Goal: Information Seeking & Learning: Learn about a topic

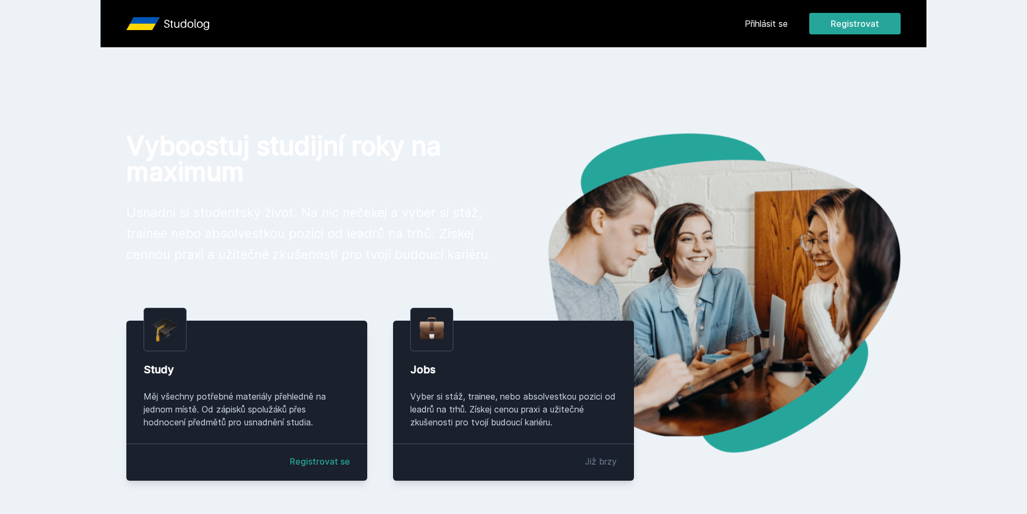
click at [516, 67] on button "Ne" at bounding box center [515, 69] width 39 height 27
click at [769, 27] on link "Přihlásit se" at bounding box center [766, 23] width 43 height 13
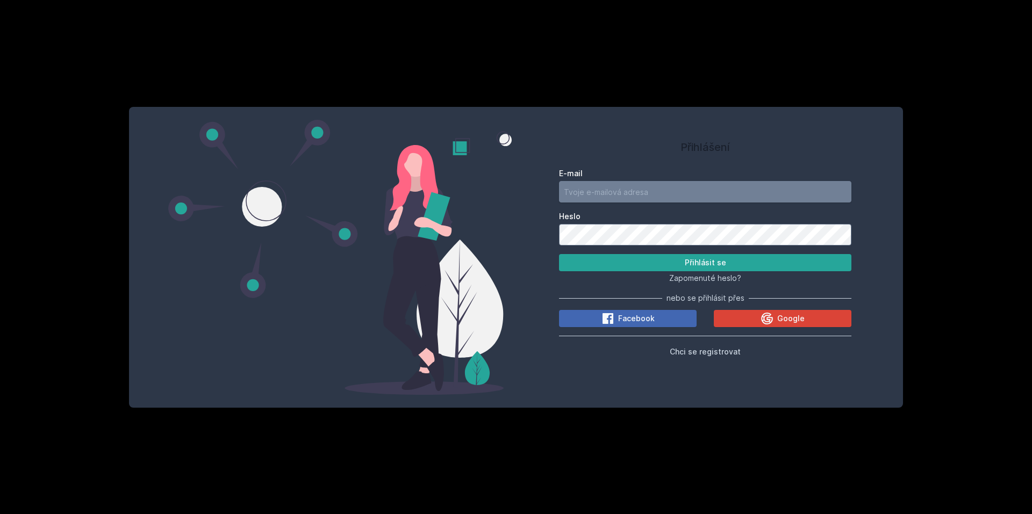
click at [613, 196] on input "E-mail" at bounding box center [705, 192] width 292 height 22
type input "[EMAIL_ADDRESS][DOMAIN_NAME]"
click at [700, 357] on button "Chci se registrovat" at bounding box center [705, 351] width 71 height 13
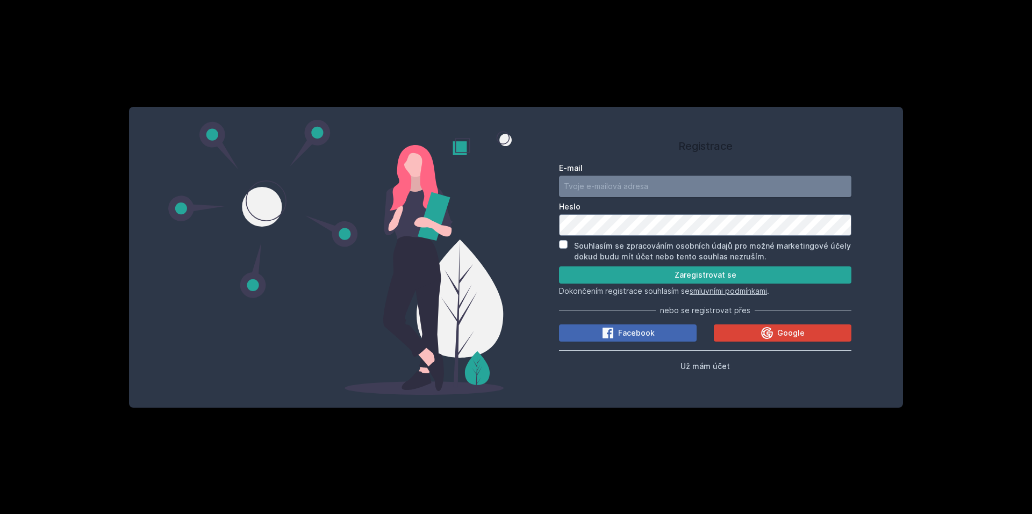
click at [591, 187] on input "E-mail" at bounding box center [705, 187] width 292 height 22
type input "marek.kubicek46@gmail.com"
click at [565, 243] on input "Souhlasím se zpracováním osobních údajů pro možné marketingové účely dokud budu…" at bounding box center [563, 244] width 9 height 9
checkbox input "true"
click at [585, 269] on button "Zaregistrovat se" at bounding box center [705, 275] width 292 height 17
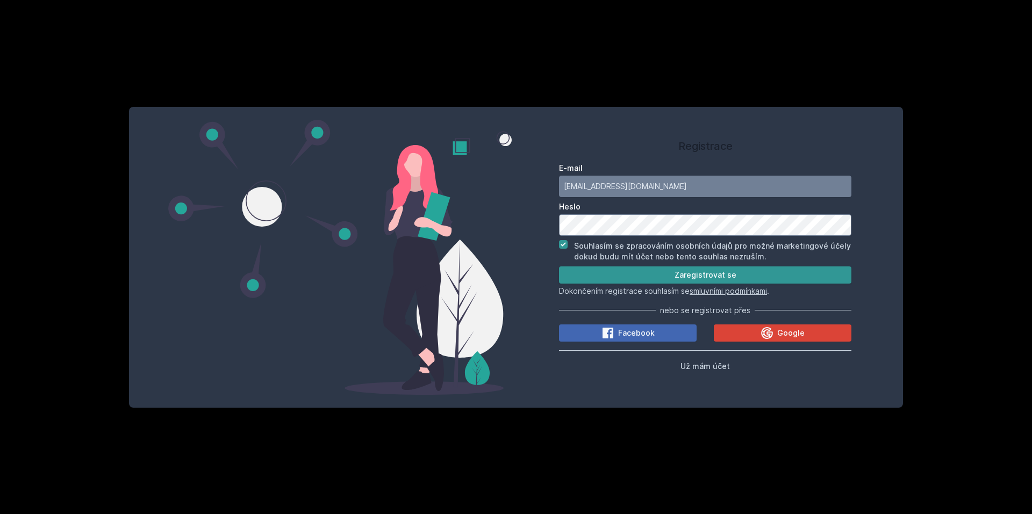
click at [668, 282] on button "Zaregistrovat se" at bounding box center [705, 275] width 292 height 17
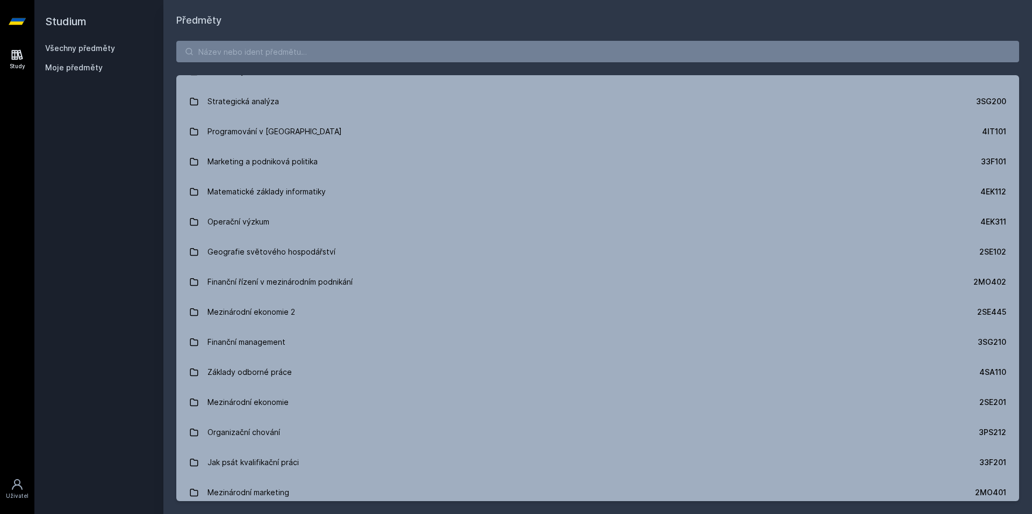
scroll to position [1380, 0]
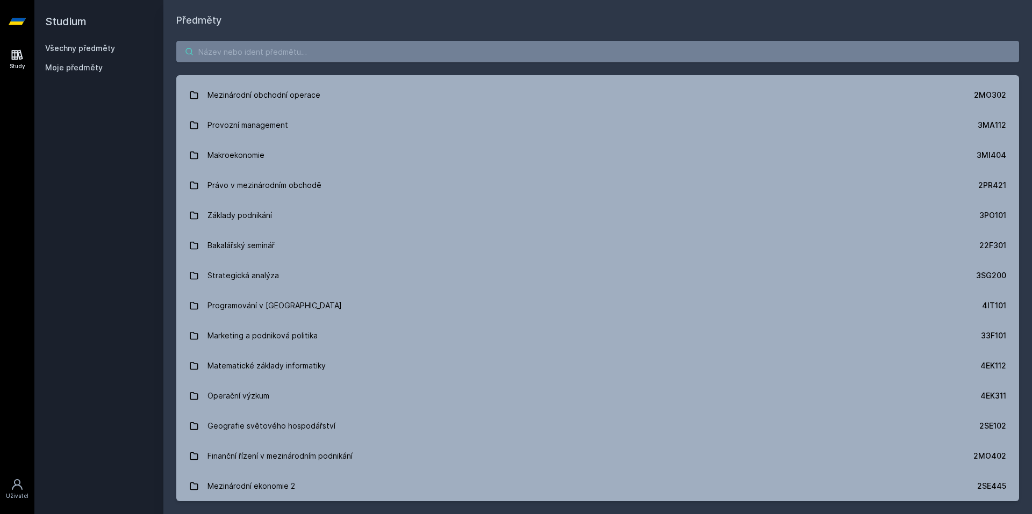
click at [248, 51] on input "search" at bounding box center [597, 52] width 843 height 22
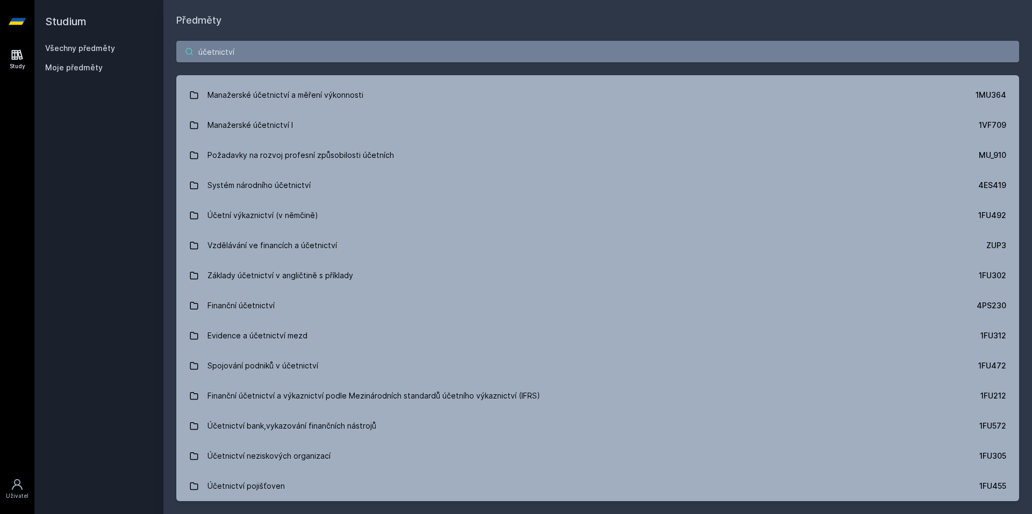
type input "účetnictví"
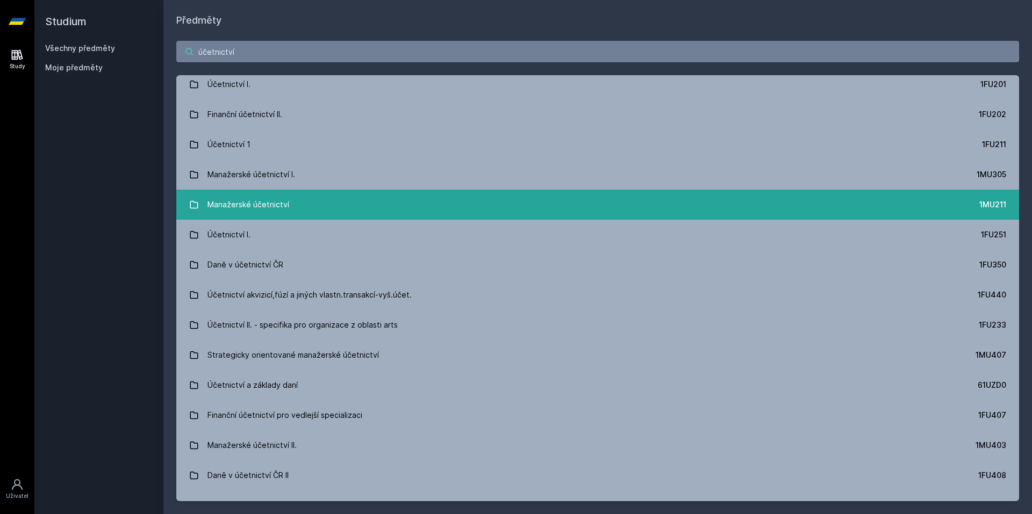
scroll to position [0, 0]
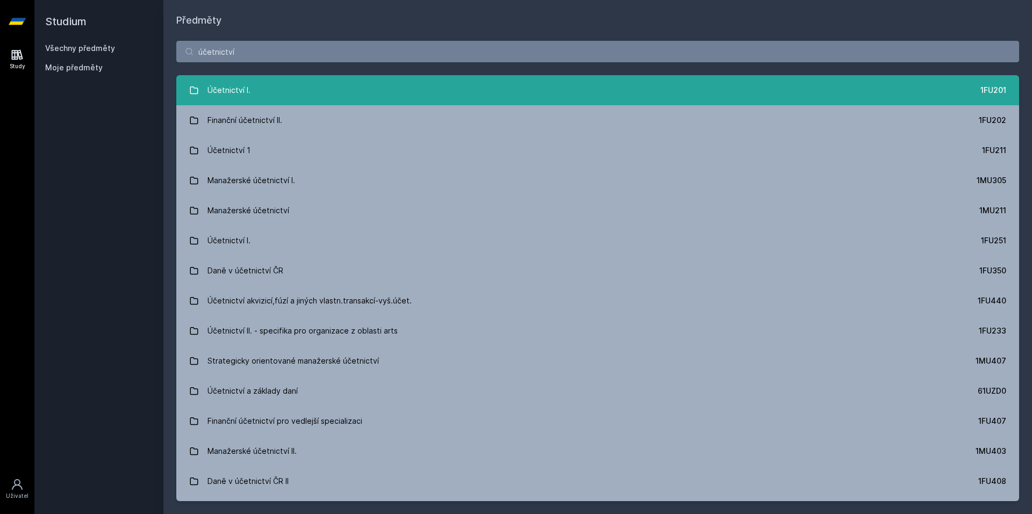
click at [848, 82] on link "Účetnictví I. 1FU201" at bounding box center [597, 90] width 843 height 30
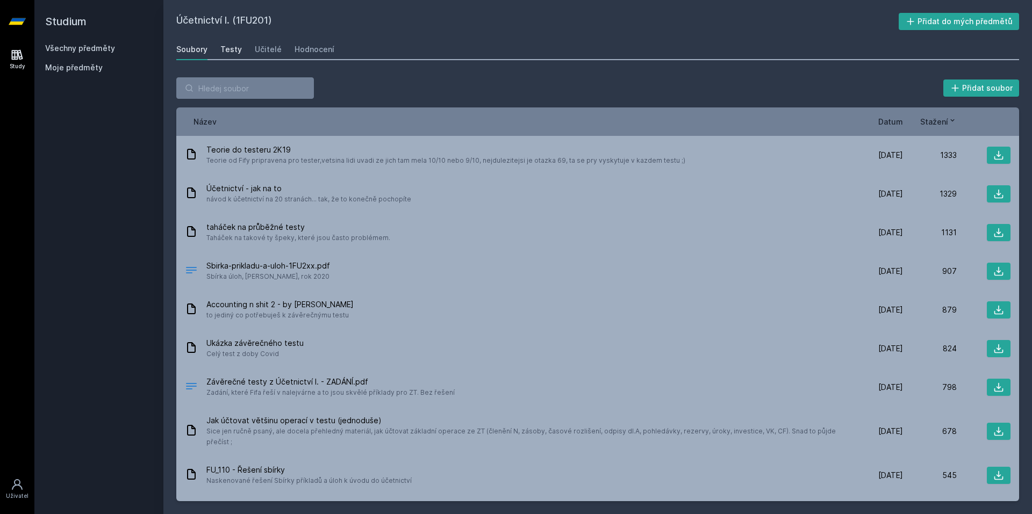
click at [236, 57] on link "Testy" at bounding box center [231, 50] width 22 height 22
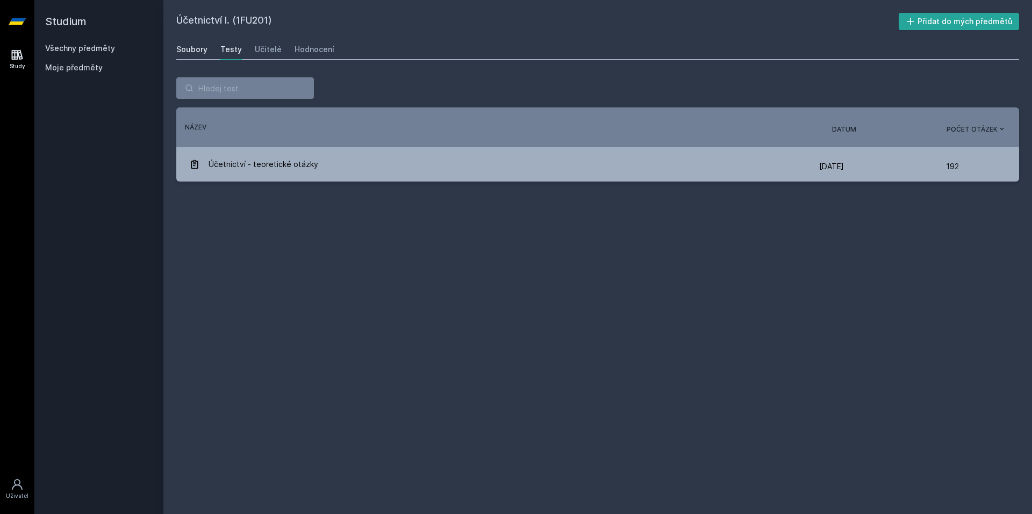
click at [199, 49] on div "Soubory" at bounding box center [191, 49] width 31 height 11
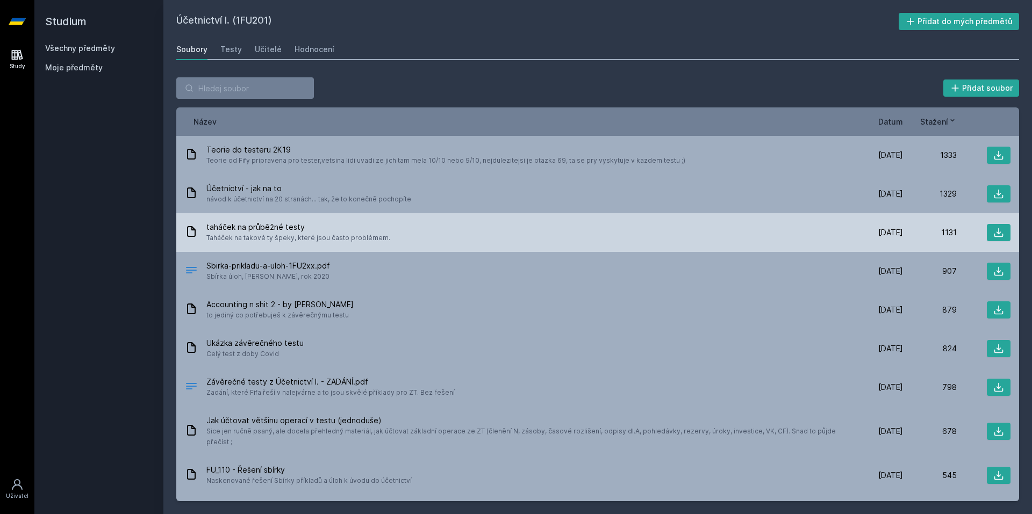
click at [410, 226] on div "taháček na průběžné testy Taháček na takové ty špeky, které jsou často probléme…" at bounding box center [517, 233] width 664 height 22
click at [998, 232] on icon at bounding box center [998, 232] width 11 height 11
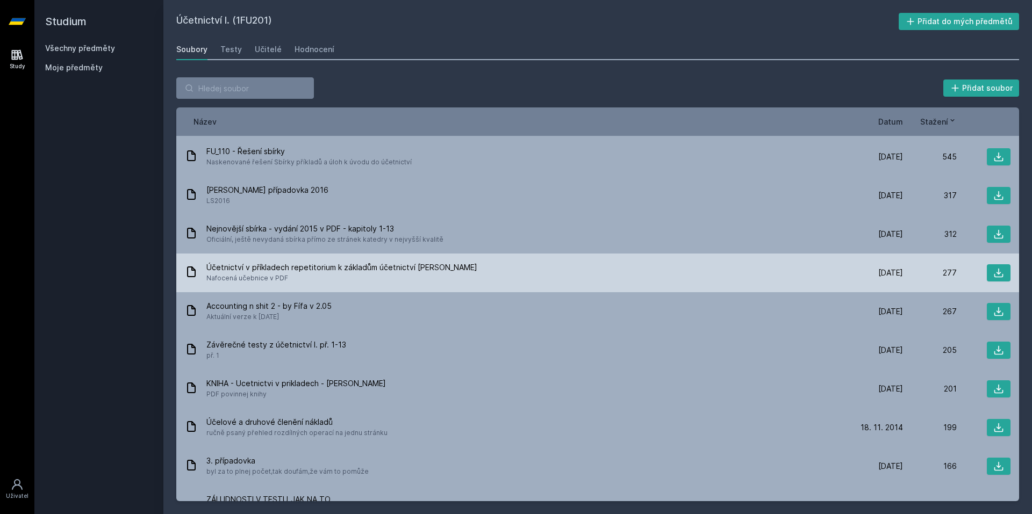
scroll to position [323, 0]
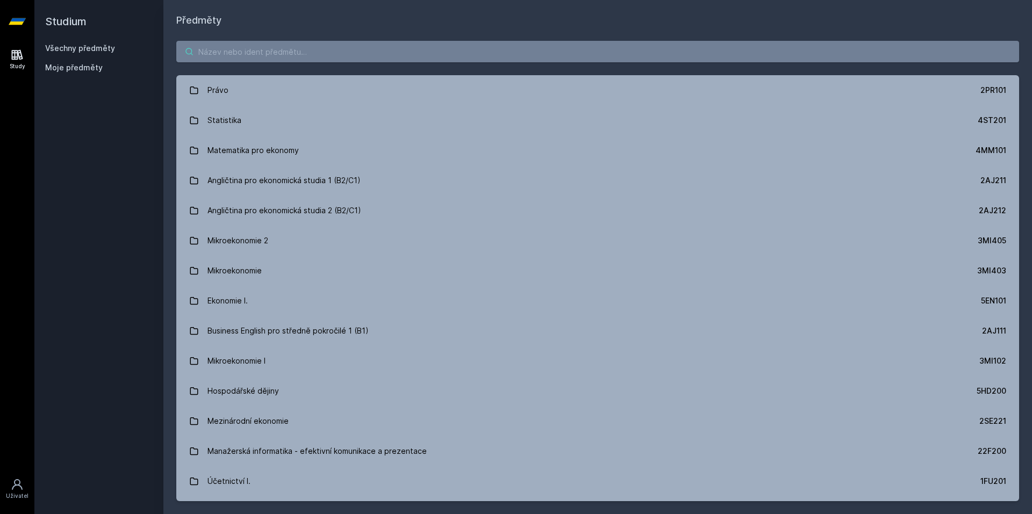
click at [477, 50] on input "search" at bounding box center [597, 52] width 843 height 22
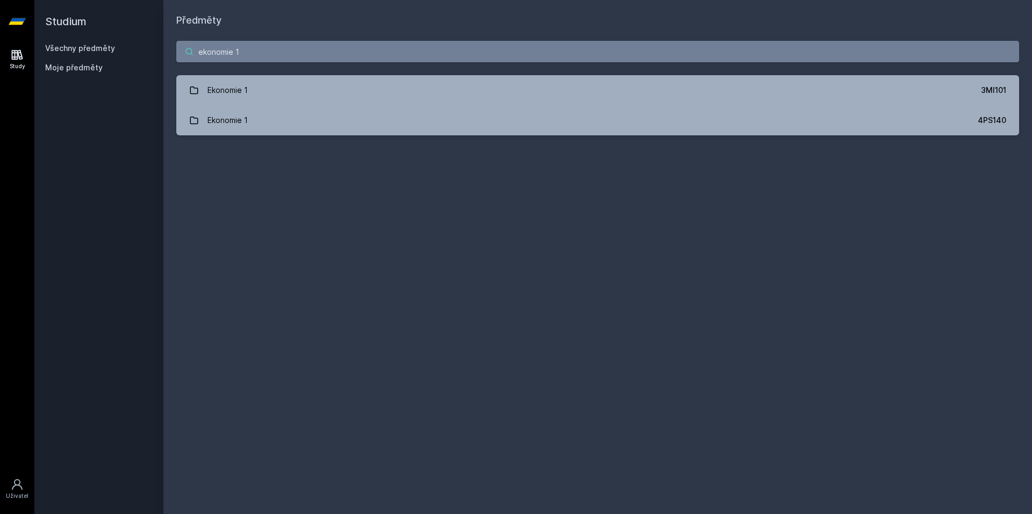
type input "ekonomie 1"
drag, startPoint x: 227, startPoint y: 53, endPoint x: 143, endPoint y: 48, distance: 84.5
click at [143, 48] on div "Studium Všechny předměty Moje předměty Předměty ekonomie 1 Ekonomie 1 3MI101 Ek…" at bounding box center [533, 257] width 998 height 514
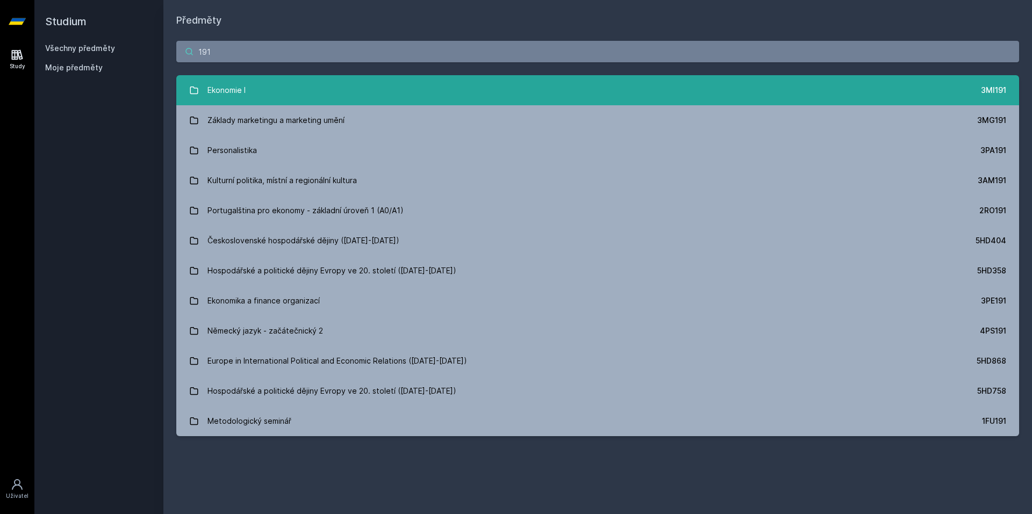
type input "191"
click at [584, 90] on link "Ekonomie I 3MI191" at bounding box center [597, 90] width 843 height 30
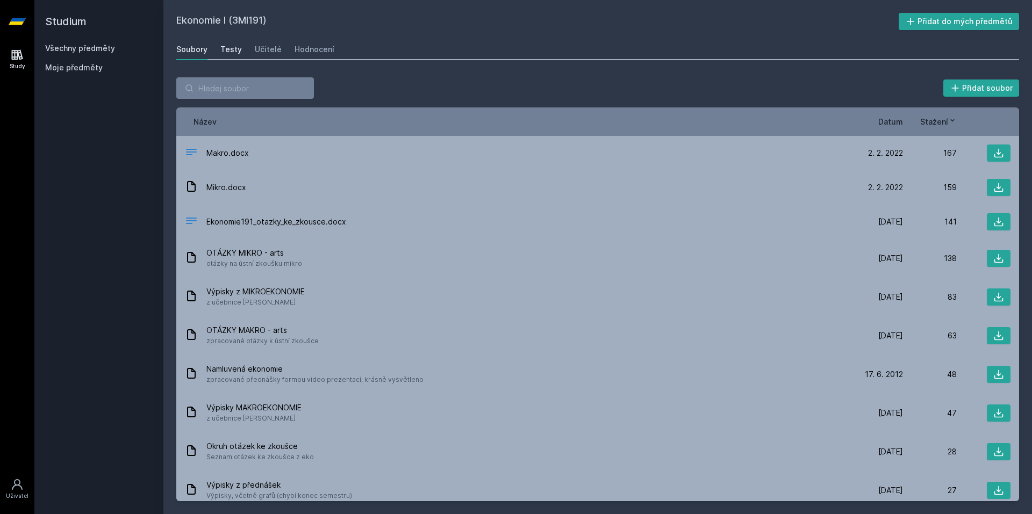
click at [229, 48] on div "Testy" at bounding box center [231, 49] width 22 height 11
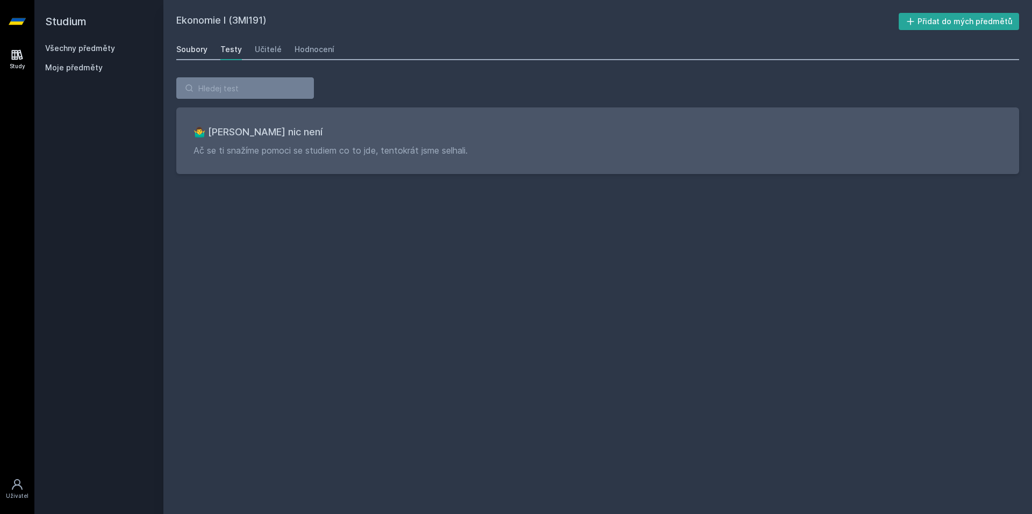
click at [187, 50] on div "Soubory" at bounding box center [191, 49] width 31 height 11
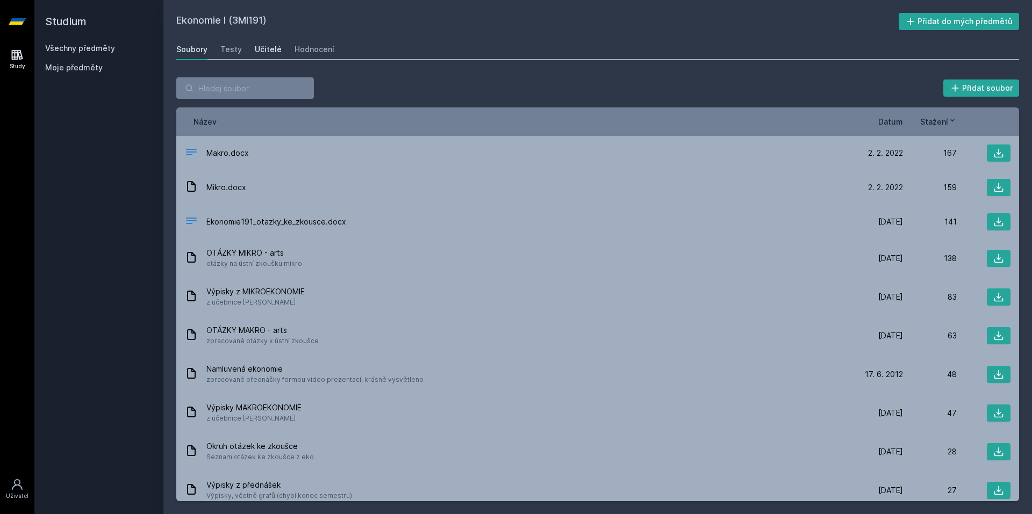
click at [274, 46] on div "Učitelé" at bounding box center [268, 49] width 27 height 11
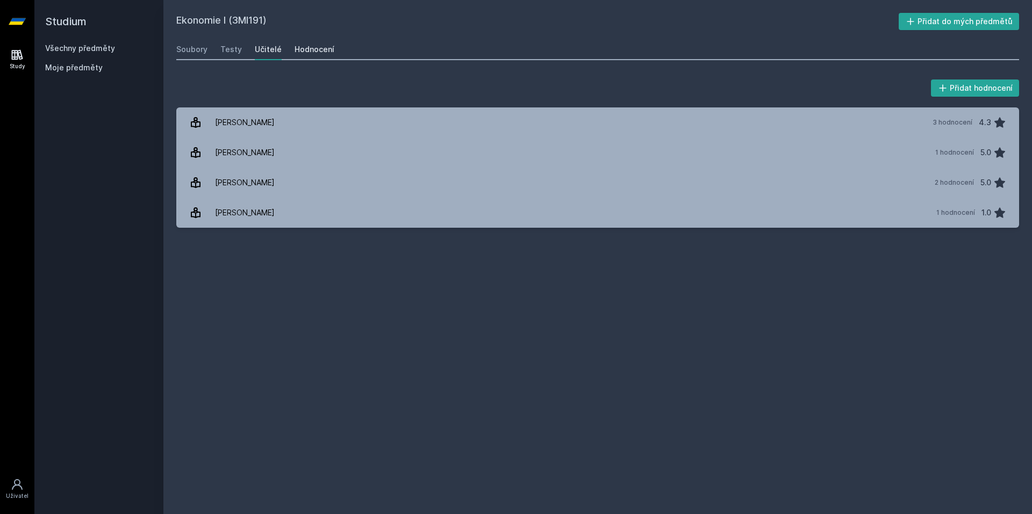
click at [302, 56] on link "Hodnocení" at bounding box center [315, 50] width 40 height 22
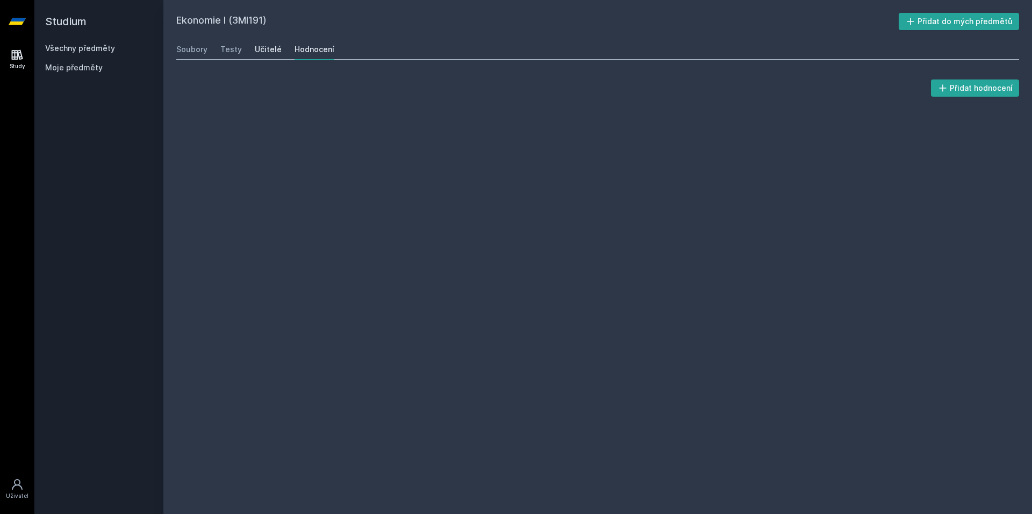
click at [264, 52] on div "Učitelé" at bounding box center [268, 49] width 27 height 11
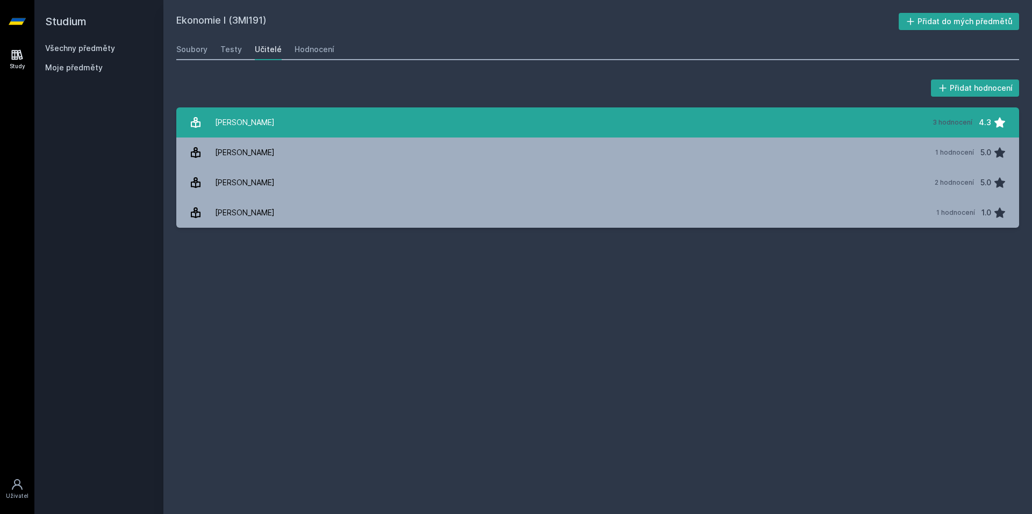
click at [278, 126] on link "[PERSON_NAME] 3 hodnocení 4.3" at bounding box center [597, 123] width 843 height 30
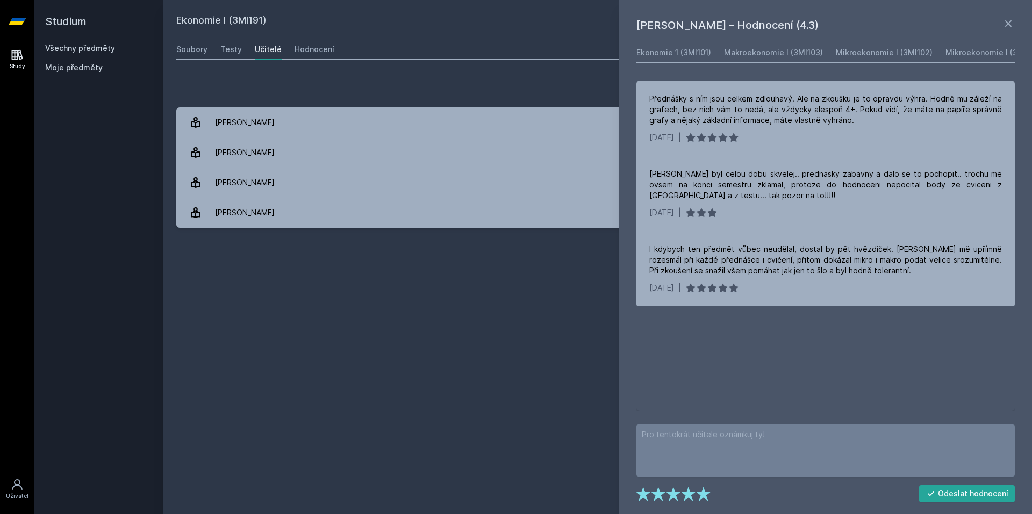
click at [493, 292] on div "Ekonomie I (3MI191) Přidat do mých předmětů [GEOGRAPHIC_DATA] Testy Učitelé Hod…" at bounding box center [597, 257] width 843 height 489
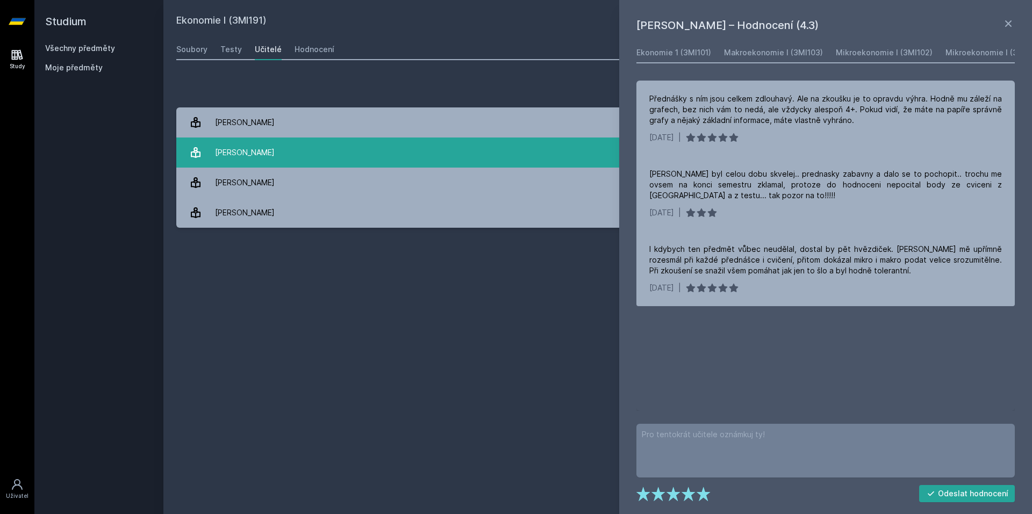
click at [363, 155] on link "[PERSON_NAME] 1 hodnocení 5.0" at bounding box center [597, 153] width 843 height 30
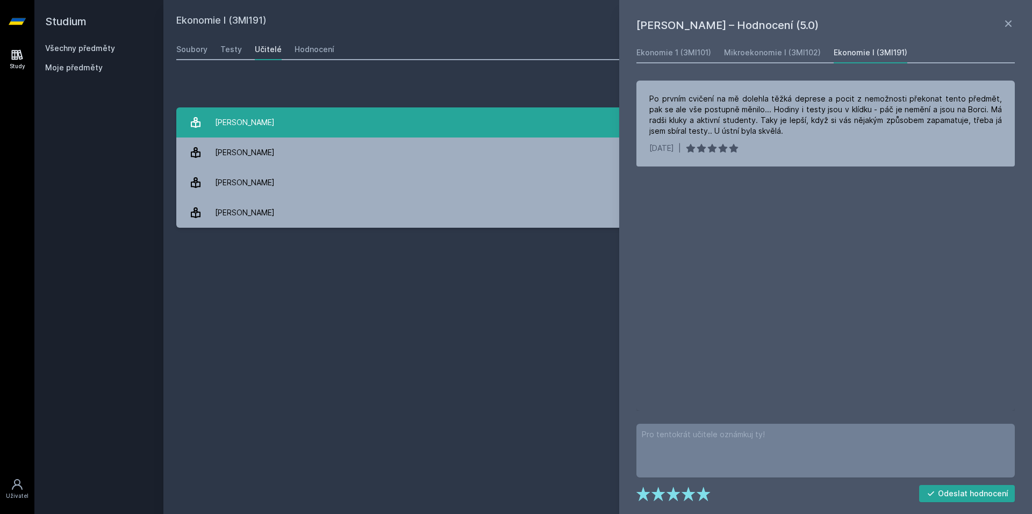
click at [354, 136] on link "[PERSON_NAME] 3 hodnocení 4.3" at bounding box center [597, 123] width 843 height 30
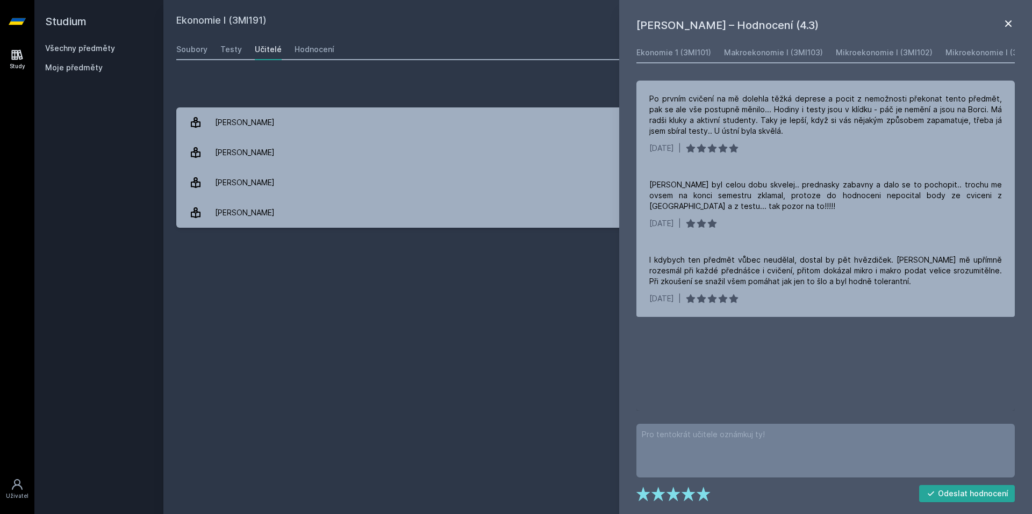
click at [1007, 20] on icon at bounding box center [1008, 23] width 13 height 13
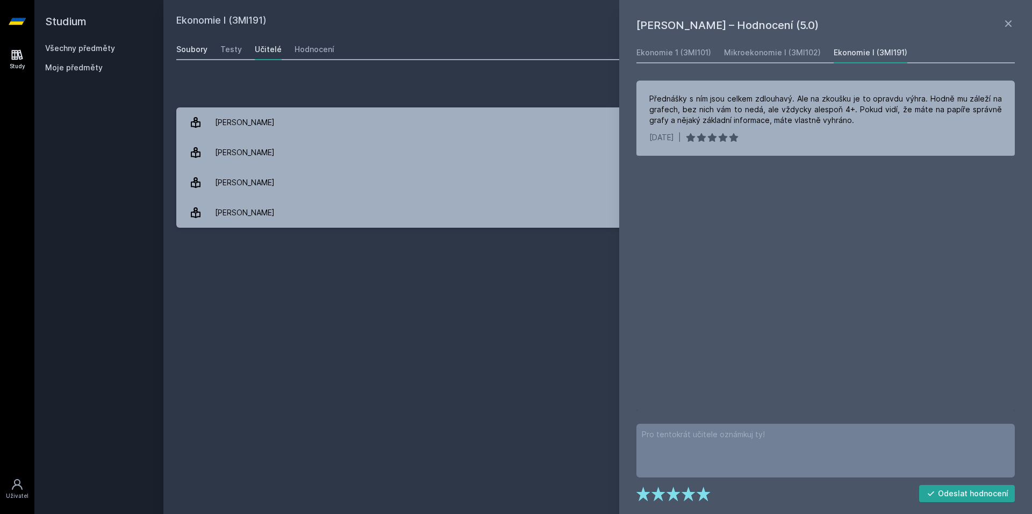
click at [189, 52] on div "Soubory" at bounding box center [191, 49] width 31 height 11
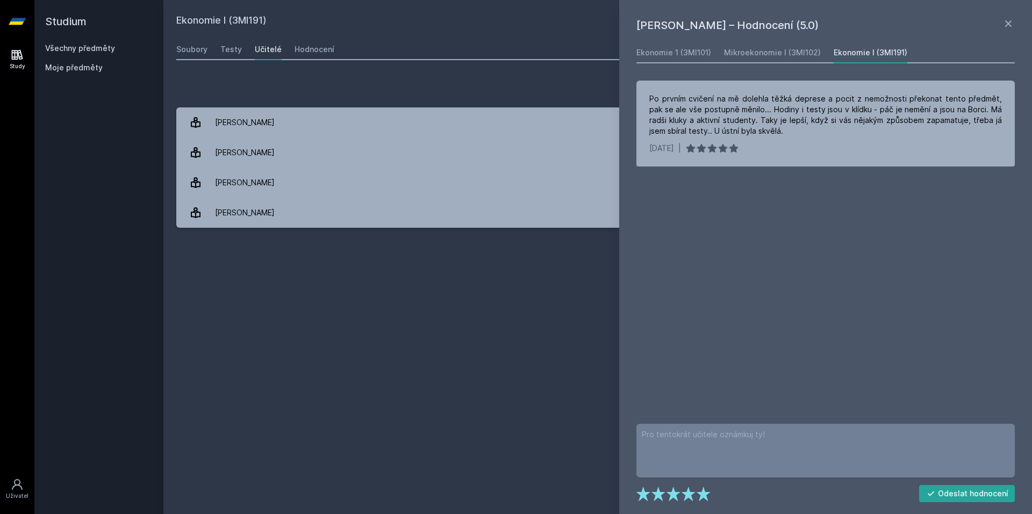
click at [16, 60] on icon at bounding box center [17, 55] width 11 height 10
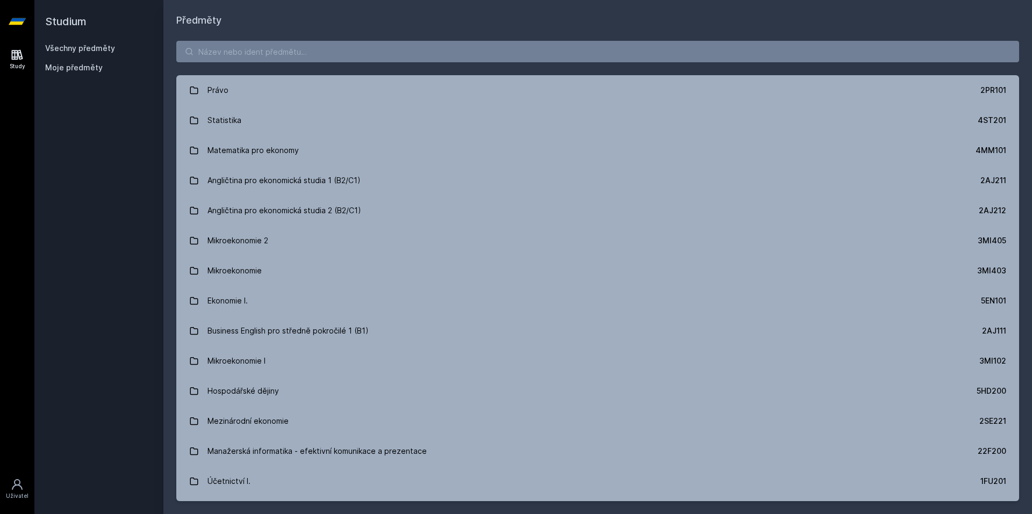
click at [91, 55] on div "Všechny předměty Moje předměty" at bounding box center [99, 60] width 108 height 34
click at [88, 76] on div "Moje předměty" at bounding box center [99, 69] width 108 height 15
click at [82, 70] on span "Moje předměty" at bounding box center [74, 67] width 58 height 11
click at [282, 49] on input "search" at bounding box center [597, 52] width 843 height 22
click at [331, 37] on div "Právo 2PR101 Statistika 4ST201 Matematika pro ekonomy 4MM101 Angličtina pro eko…" at bounding box center [597, 271] width 869 height 486
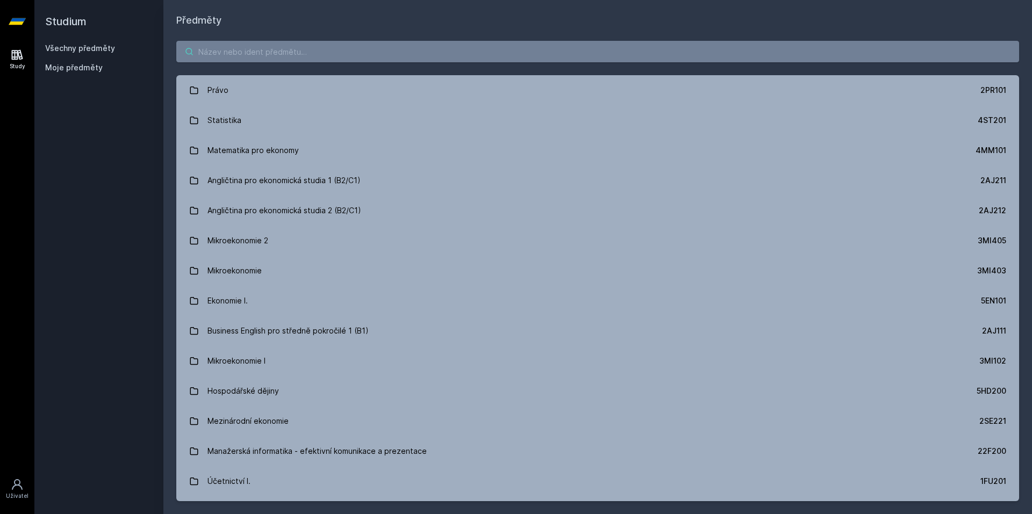
click at [320, 51] on input "search" at bounding box center [597, 52] width 843 height 22
paste input "4SA111"
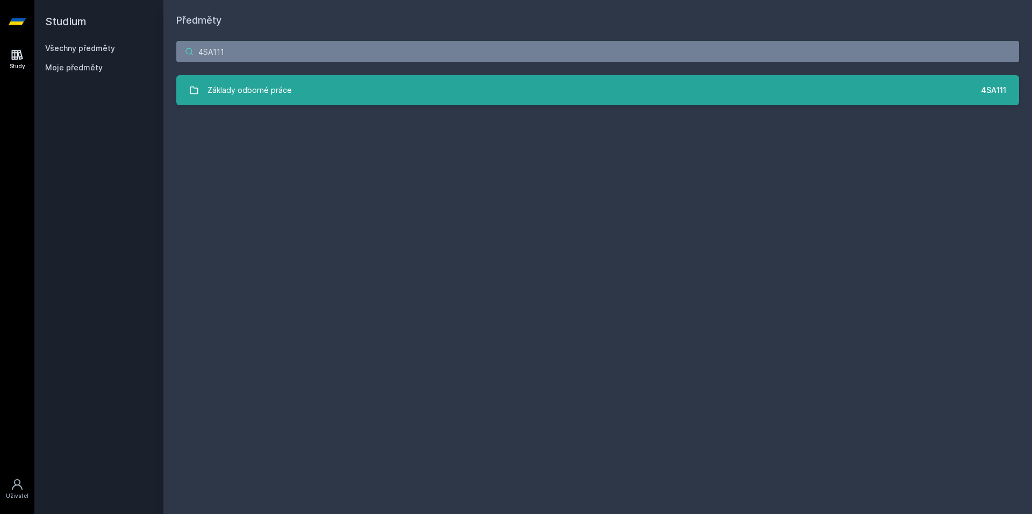
type input "4SA111"
click at [938, 91] on link "Základy odborné práce 4SA111" at bounding box center [597, 90] width 843 height 30
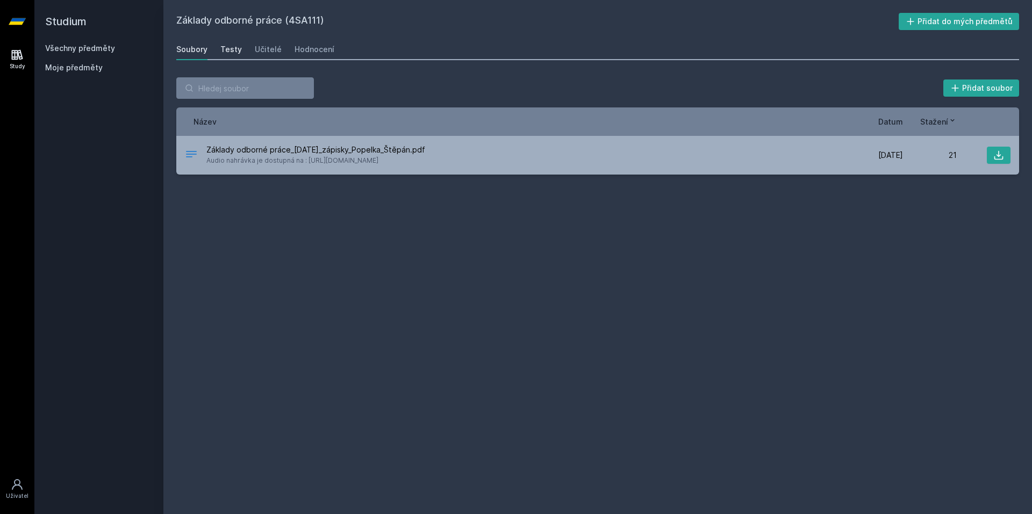
click at [229, 52] on div "Testy" at bounding box center [231, 49] width 22 height 11
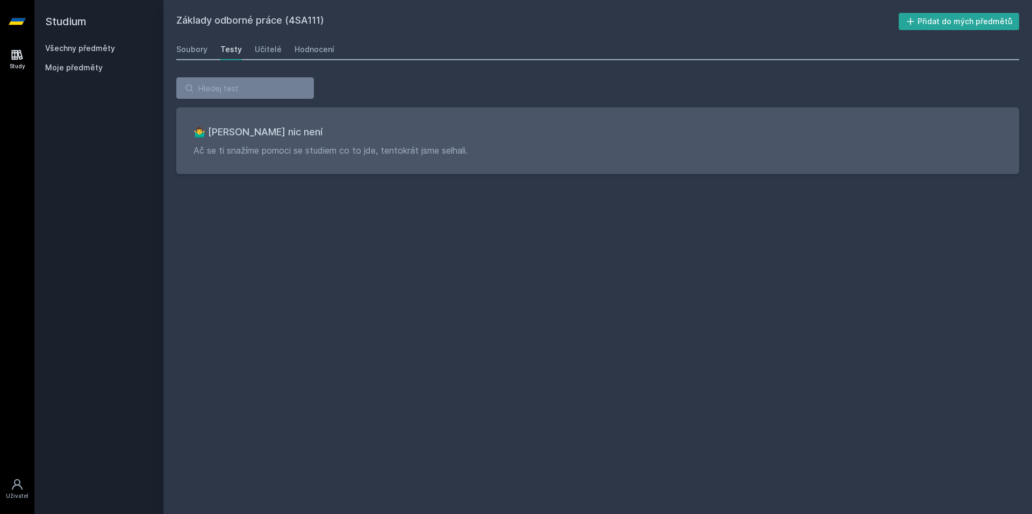
click at [252, 49] on div "Soubory Testy Učitelé Hodnocení" at bounding box center [597, 50] width 843 height 22
click at [256, 49] on div "Učitelé" at bounding box center [268, 49] width 27 height 11
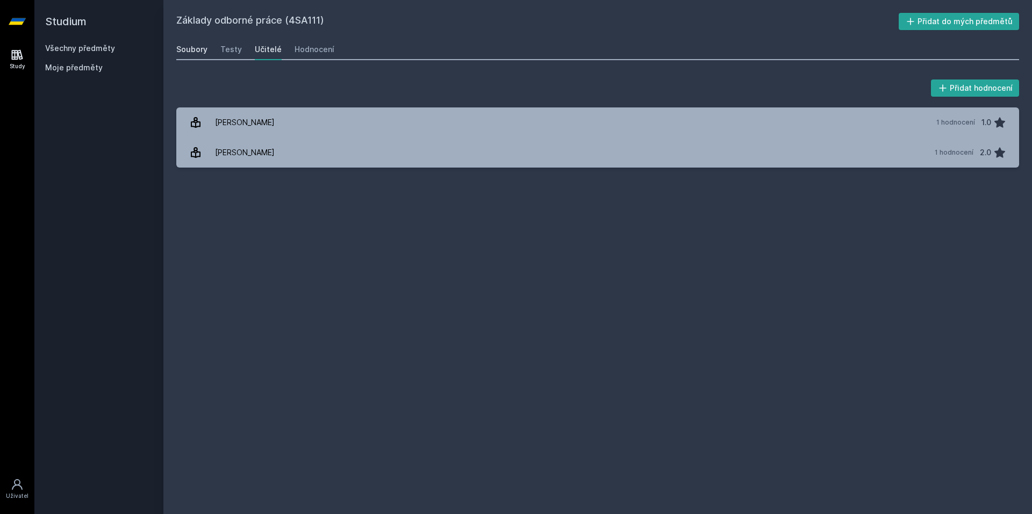
click at [186, 53] on div "Soubory" at bounding box center [191, 49] width 31 height 11
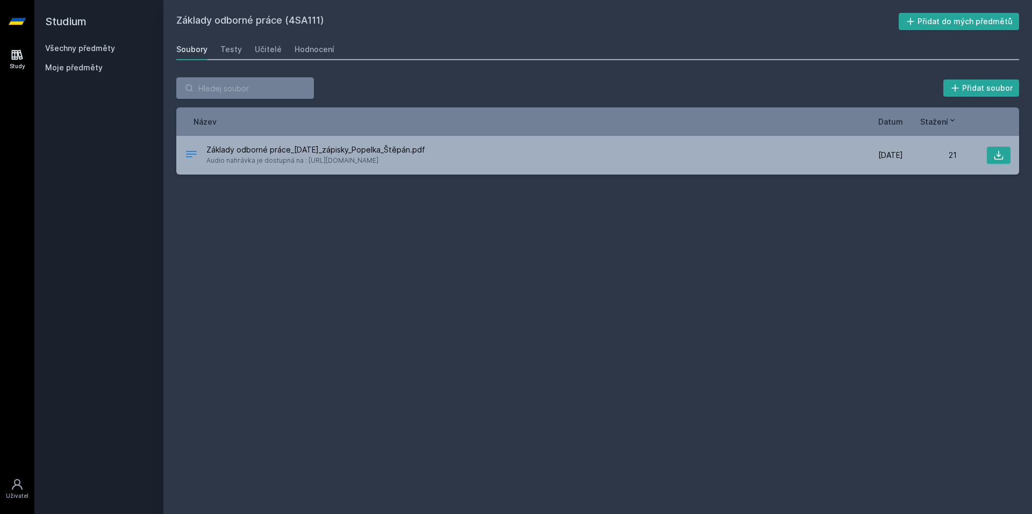
click at [333, 37] on div "Základy odborné práce (4SA111) Přidat do mých předmětů [GEOGRAPHIC_DATA] Testy …" at bounding box center [597, 257] width 843 height 489
click at [327, 47] on div "Soubory Testy Učitelé Hodnocení" at bounding box center [597, 50] width 843 height 22
click at [323, 52] on div "Hodnocení" at bounding box center [315, 49] width 40 height 11
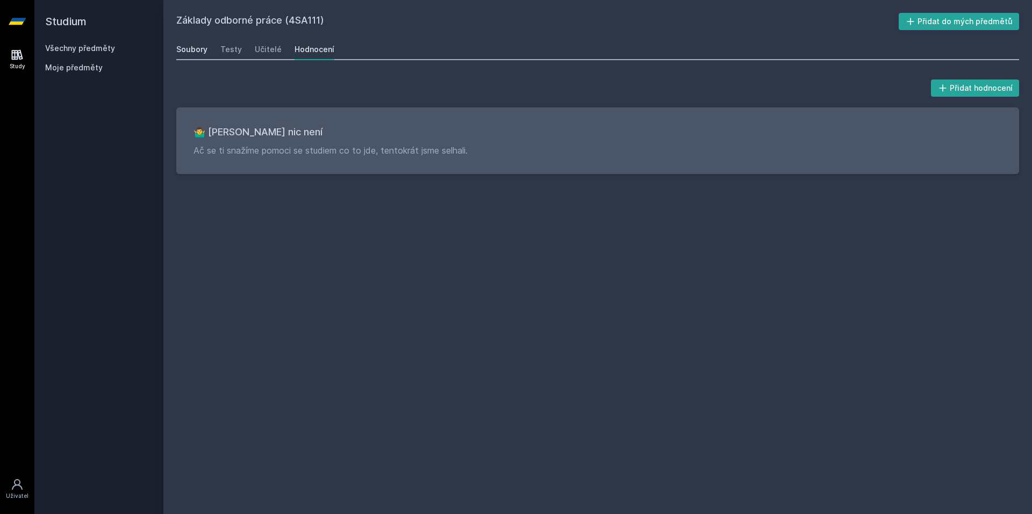
click at [206, 50] on div "Soubory" at bounding box center [191, 49] width 31 height 11
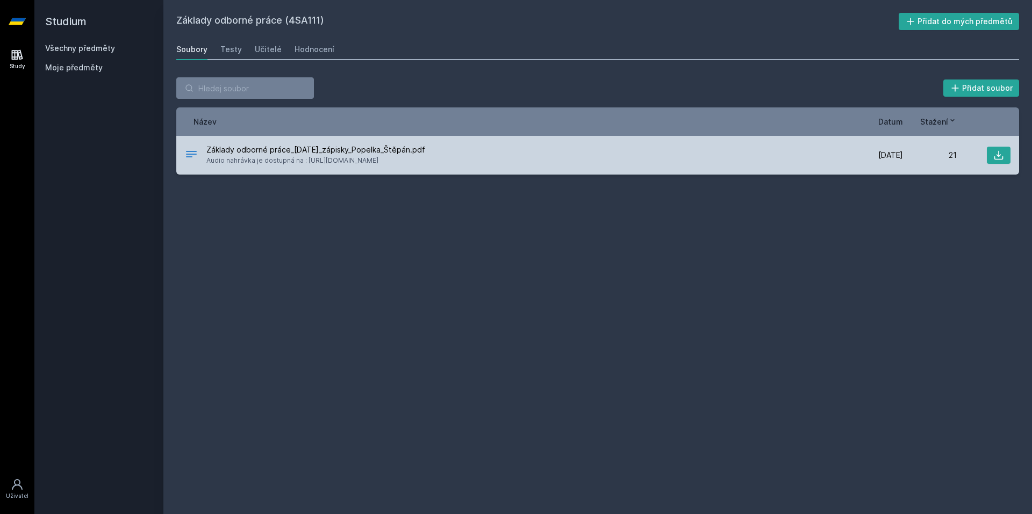
click at [319, 164] on span "Audio nahrávka je dostupná na : [URL][DOMAIN_NAME]" at bounding box center [315, 160] width 219 height 11
click at [320, 158] on span "Audio nahrávka je dostupná na : [URL][DOMAIN_NAME]" at bounding box center [315, 160] width 219 height 11
click at [998, 154] on icon at bounding box center [998, 155] width 11 height 11
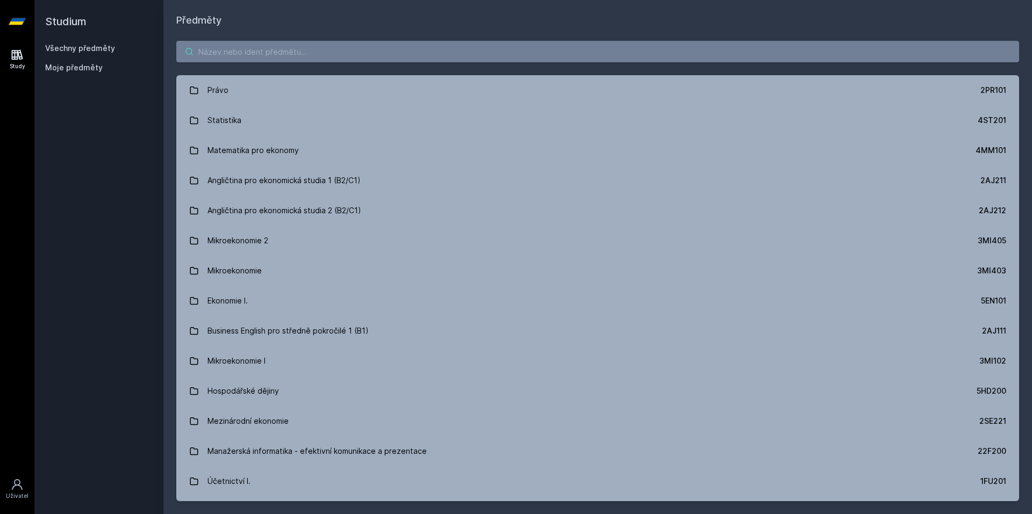
click at [256, 49] on input "search" at bounding box center [597, 52] width 843 height 22
paste input "4IT111"
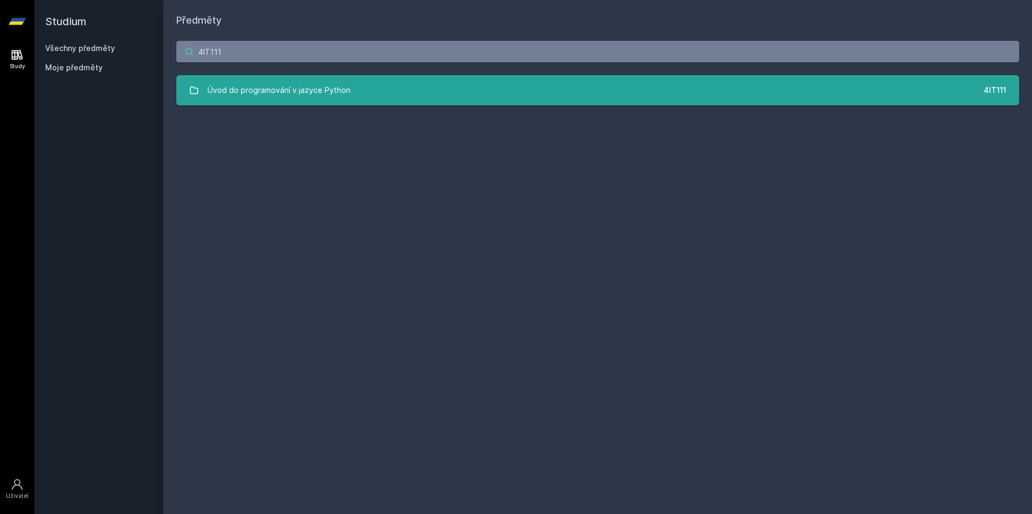
type input "4IT111"
click at [853, 103] on link "Úvod do programování v jazyce Python 4IT111" at bounding box center [597, 90] width 843 height 30
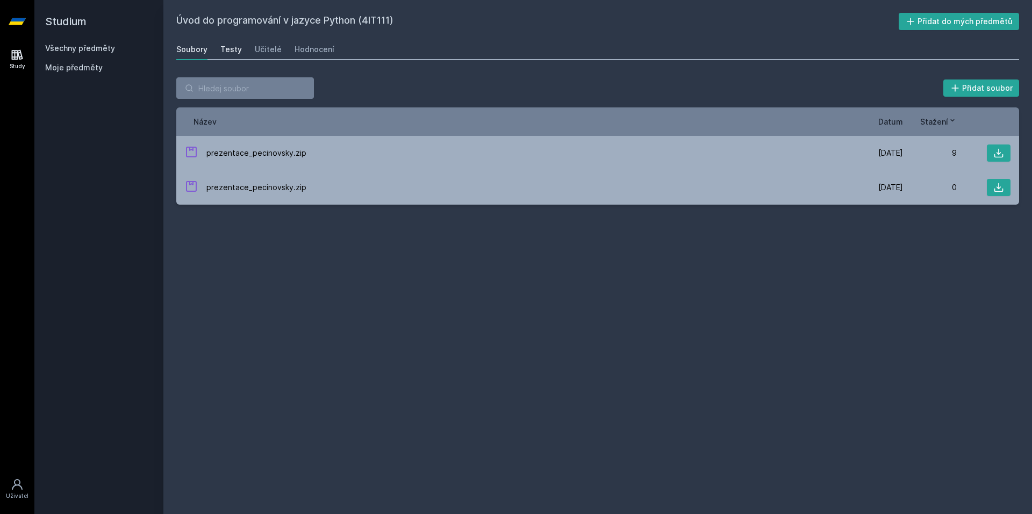
click at [227, 49] on div "Testy" at bounding box center [231, 49] width 22 height 11
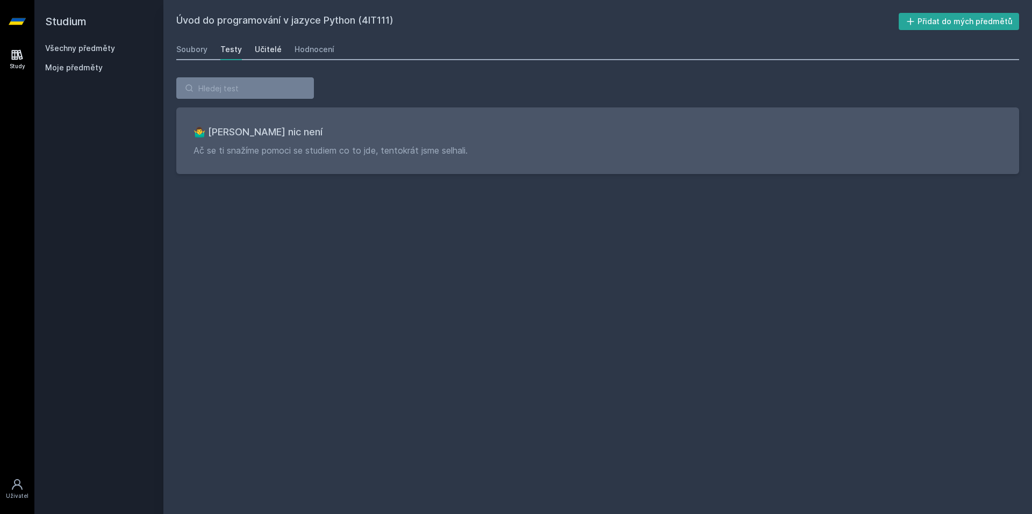
click at [268, 53] on div "Učitelé" at bounding box center [268, 49] width 27 height 11
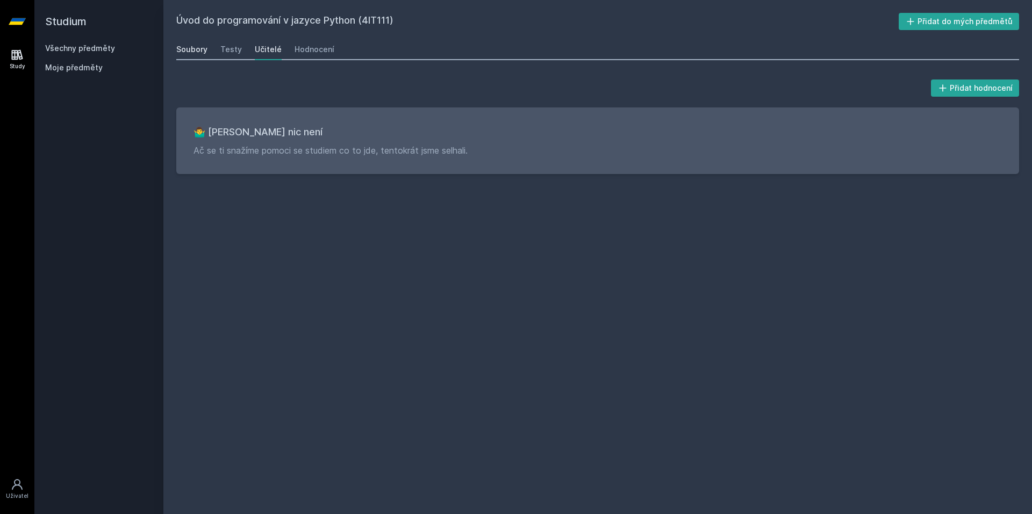
click at [193, 55] on link "Soubory" at bounding box center [191, 50] width 31 height 22
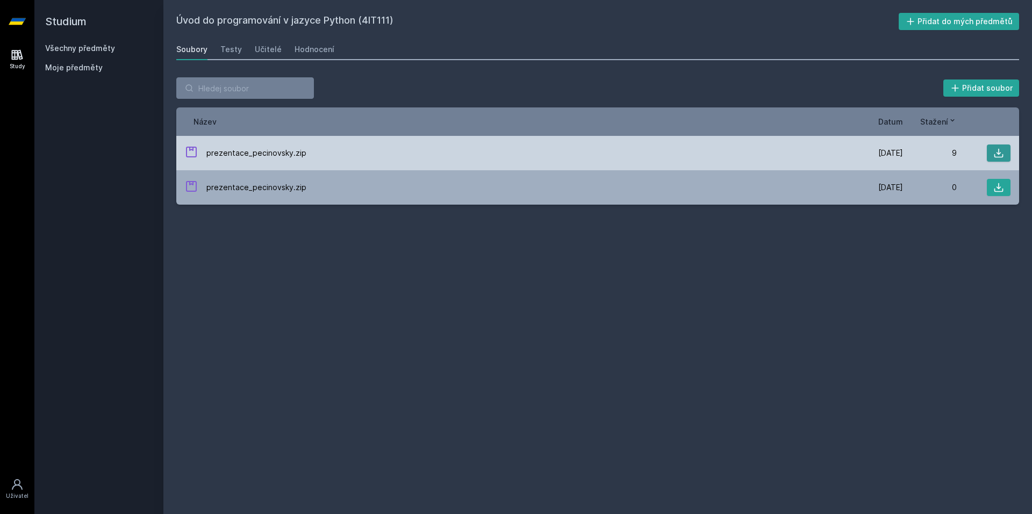
click at [992, 154] on button at bounding box center [999, 153] width 24 height 17
